Goal: Navigation & Orientation: Understand site structure

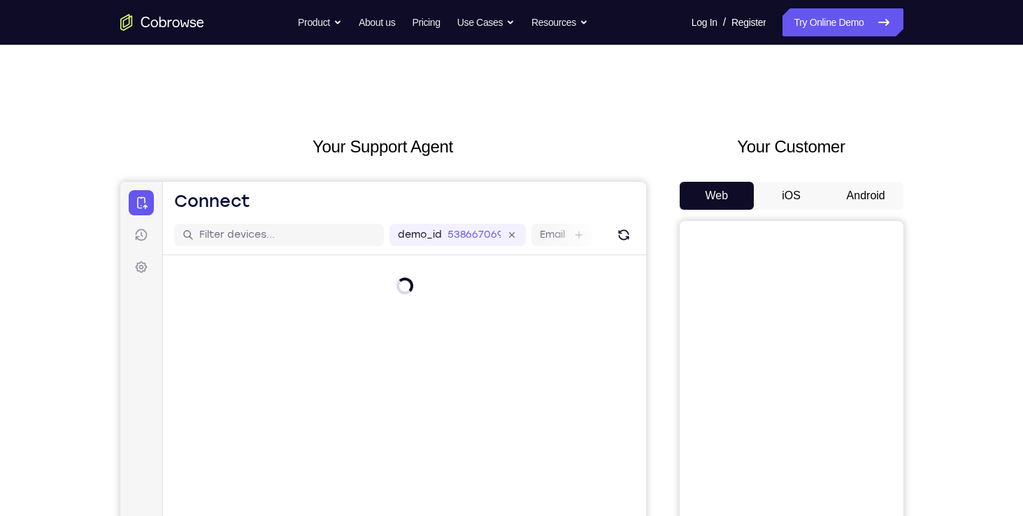
click at [858, 197] on button "Android" at bounding box center [866, 196] width 75 height 28
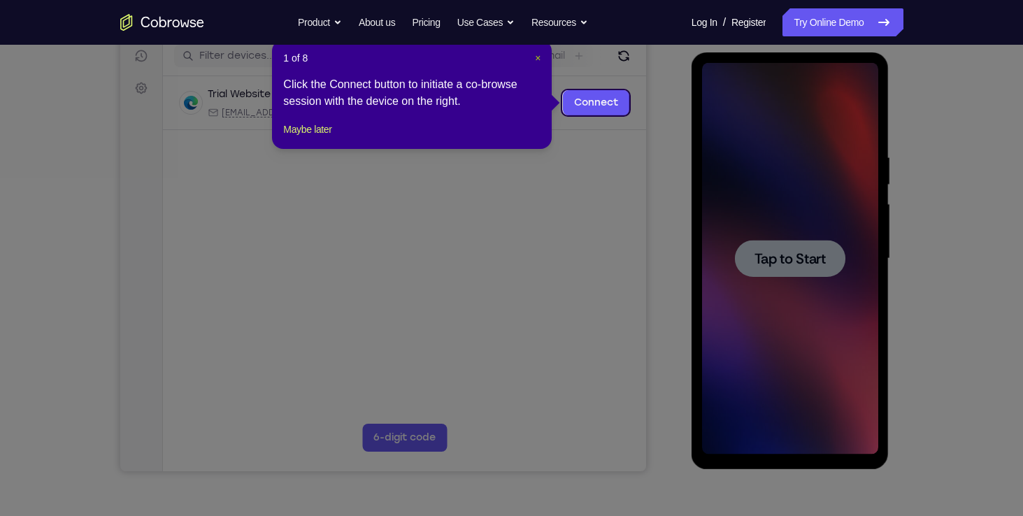
click at [536, 57] on span "×" at bounding box center [538, 57] width 6 height 11
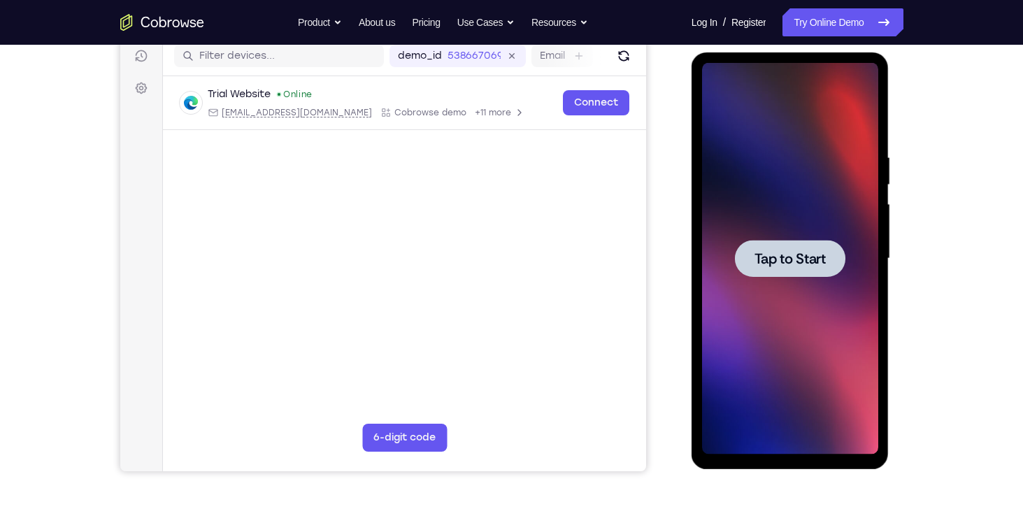
click at [753, 245] on div at bounding box center [790, 258] width 111 height 37
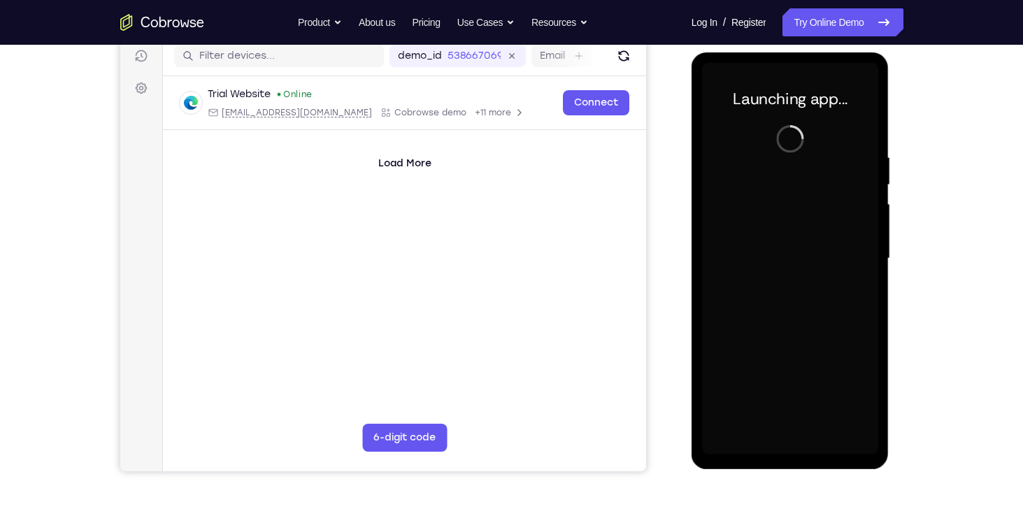
scroll to position [146, 0]
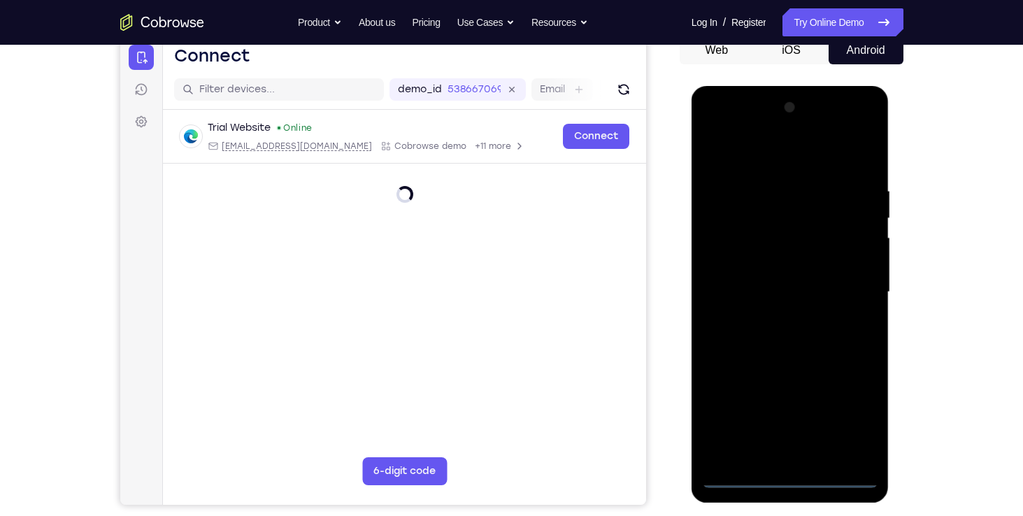
click at [788, 476] on div at bounding box center [790, 293] width 176 height 392
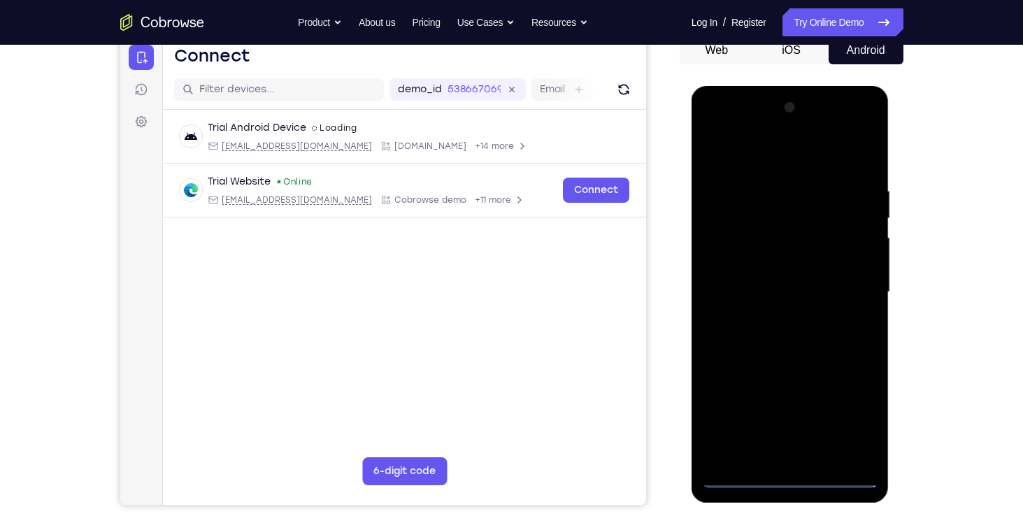
click at [862, 411] on div at bounding box center [790, 293] width 176 height 392
click at [742, 153] on div at bounding box center [790, 293] width 176 height 392
click at [849, 284] on div at bounding box center [790, 293] width 176 height 392
click at [772, 318] on div at bounding box center [790, 293] width 176 height 392
click at [781, 362] on div at bounding box center [790, 293] width 176 height 392
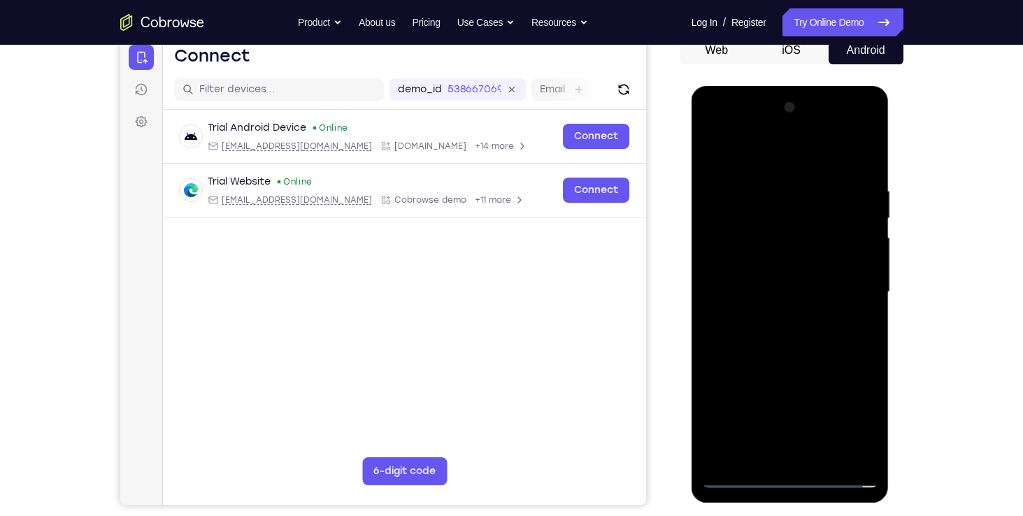
click at [756, 228] on div at bounding box center [790, 293] width 176 height 392
click at [730, 258] on div at bounding box center [790, 293] width 176 height 392
click at [767, 449] on div at bounding box center [790, 293] width 176 height 392
click at [766, 429] on div at bounding box center [790, 293] width 176 height 392
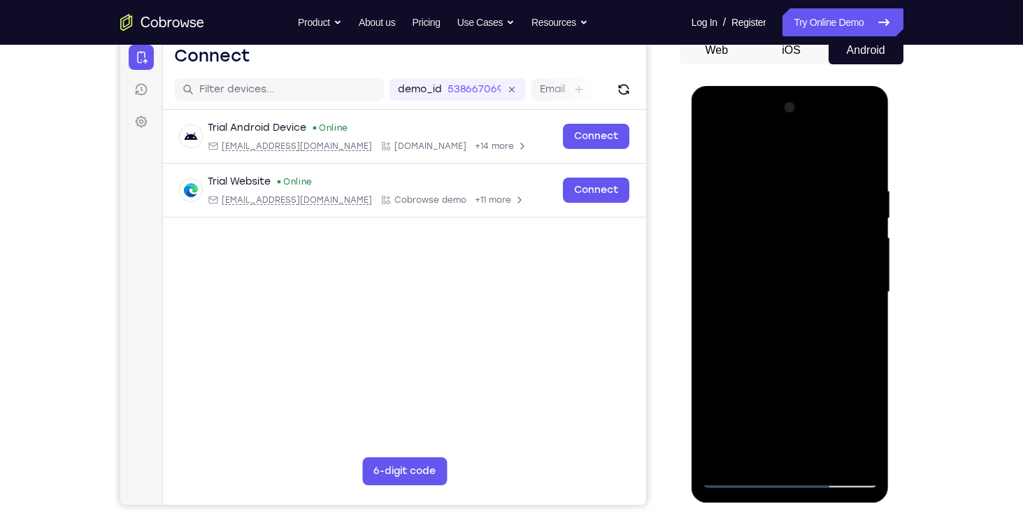
click at [804, 426] on div at bounding box center [790, 293] width 176 height 392
click at [722, 402] on div at bounding box center [790, 293] width 176 height 392
click at [725, 425] on div at bounding box center [790, 293] width 176 height 392
click at [803, 403] on div at bounding box center [790, 293] width 176 height 392
click at [718, 376] on div at bounding box center [790, 293] width 176 height 392
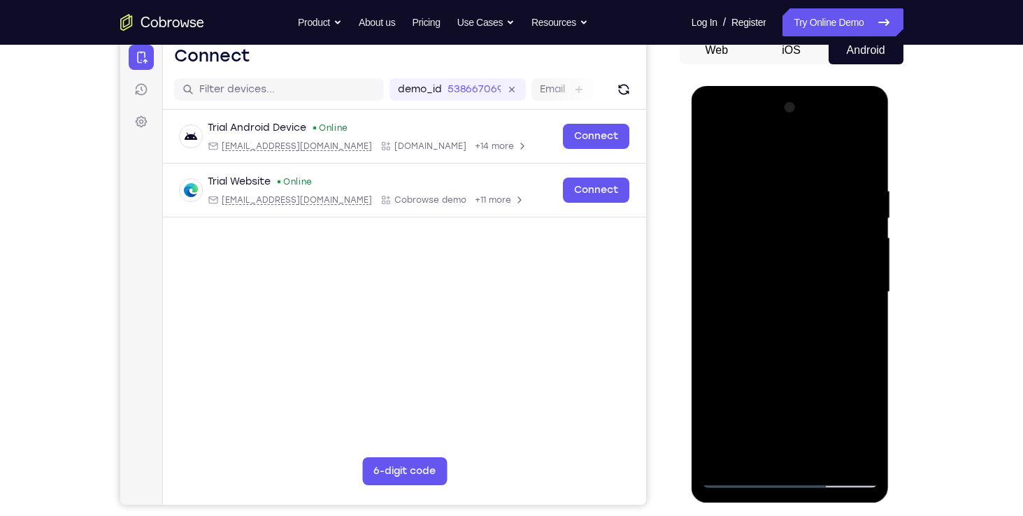
click at [762, 279] on div at bounding box center [790, 293] width 176 height 392
click at [765, 301] on div at bounding box center [790, 293] width 176 height 392
click at [773, 320] on div at bounding box center [790, 293] width 176 height 392
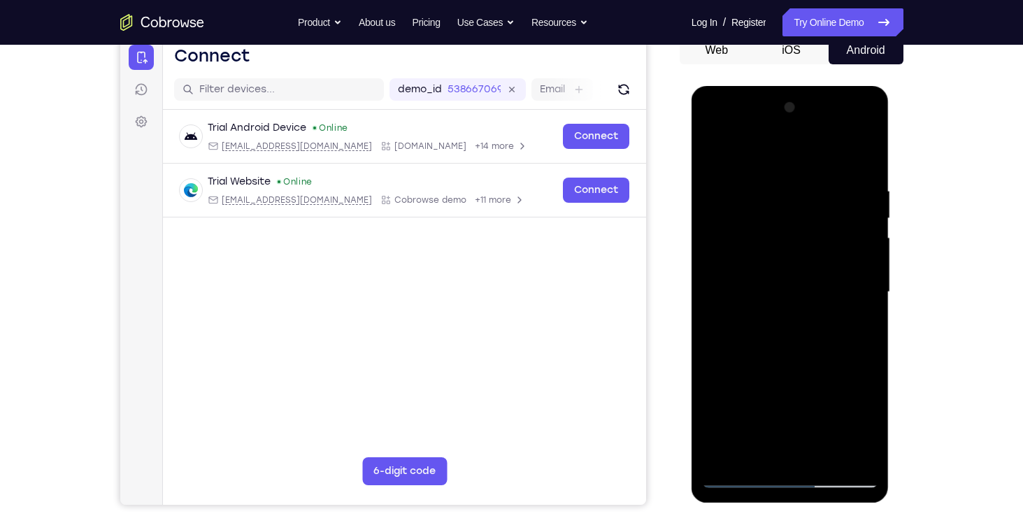
click at [761, 281] on div at bounding box center [790, 293] width 176 height 392
click at [751, 264] on div at bounding box center [790, 293] width 176 height 392
click at [751, 262] on div at bounding box center [790, 293] width 176 height 392
click at [749, 290] on div at bounding box center [790, 293] width 176 height 392
click at [778, 349] on div at bounding box center [790, 293] width 176 height 392
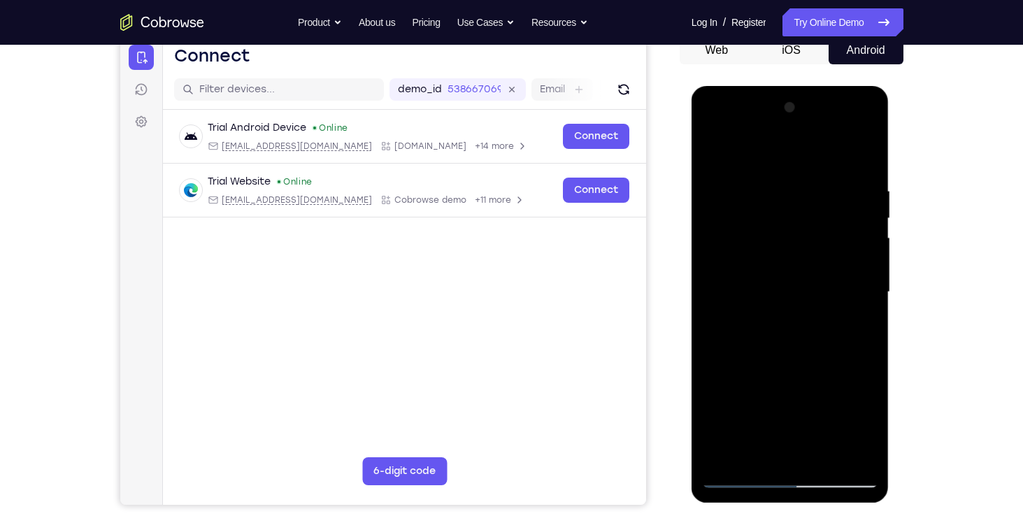
click at [776, 283] on div at bounding box center [790, 293] width 176 height 392
click at [767, 284] on div at bounding box center [790, 293] width 176 height 392
click at [775, 325] on div at bounding box center [790, 293] width 176 height 392
click at [761, 275] on div at bounding box center [790, 293] width 176 height 392
click at [737, 295] on div at bounding box center [790, 293] width 176 height 392
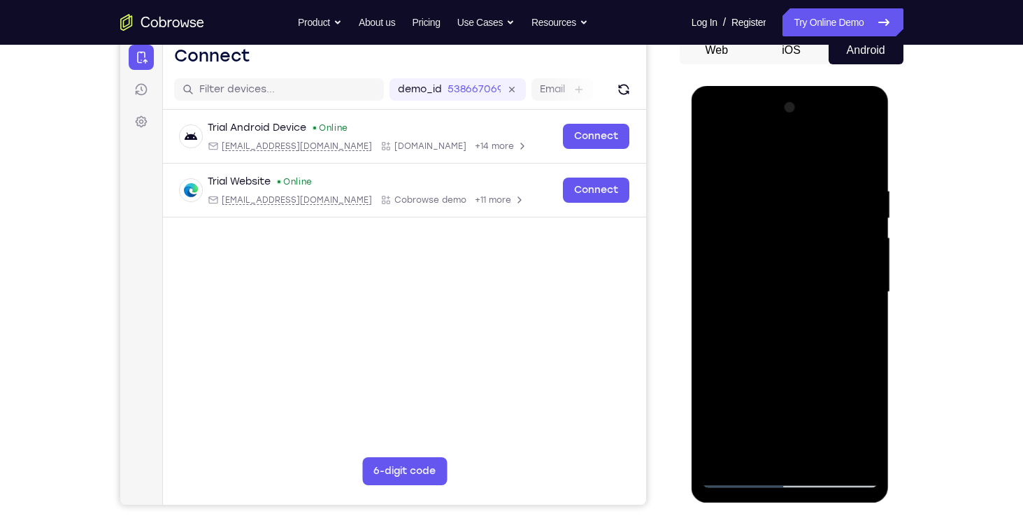
click at [760, 342] on div at bounding box center [790, 293] width 176 height 392
click at [818, 311] on div at bounding box center [790, 293] width 176 height 392
click at [772, 317] on div at bounding box center [790, 293] width 176 height 392
